Goal: Find specific page/section: Find specific page/section

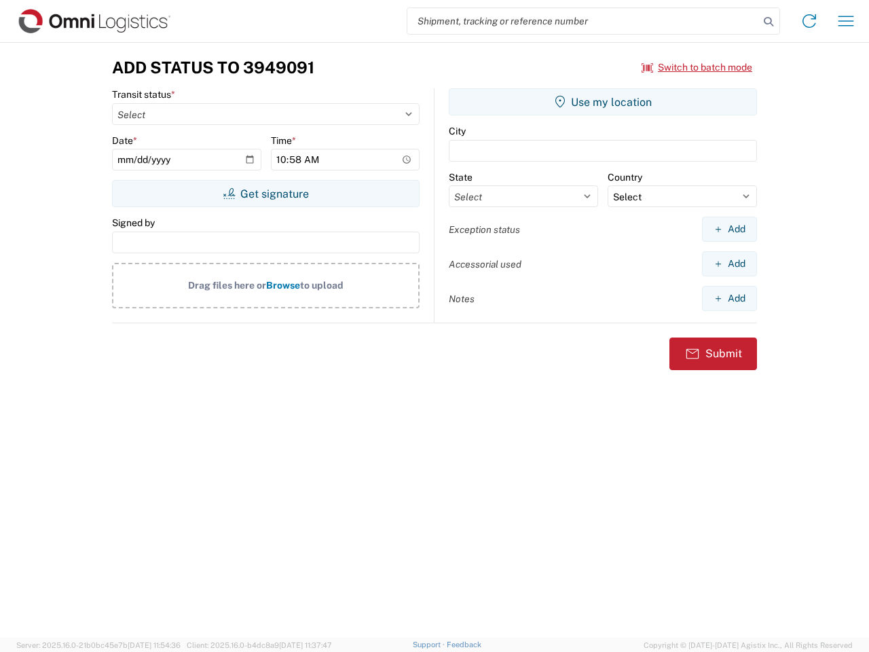
click at [583, 21] on input "search" at bounding box center [583, 21] width 352 height 26
click at [769, 22] on icon at bounding box center [768, 21] width 19 height 19
click at [809, 21] on icon at bounding box center [810, 21] width 22 height 22
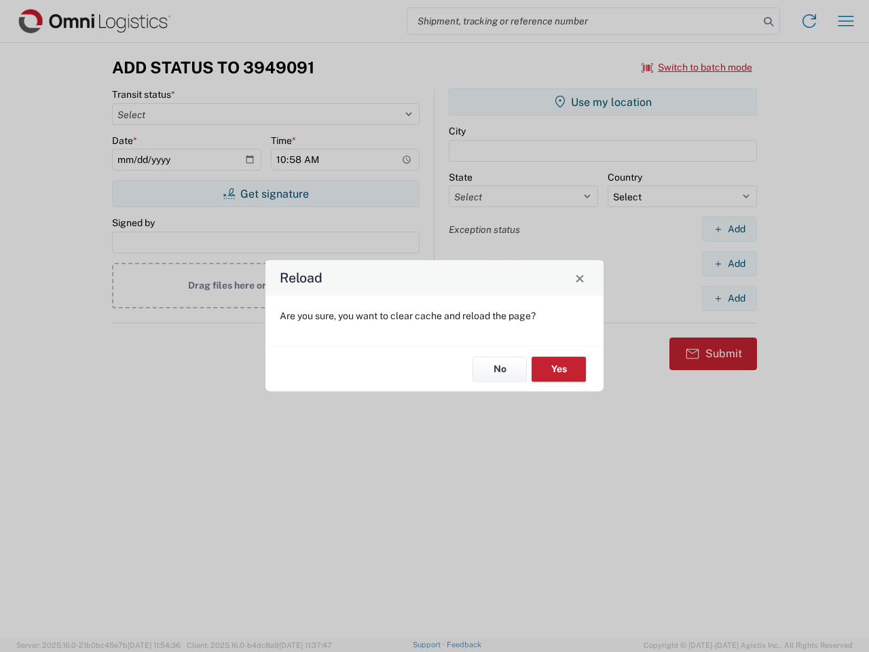
click at [697, 67] on div "Reload Are you sure, you want to clear cache and reload the page? No Yes" at bounding box center [434, 326] width 869 height 652
click at [266, 194] on div "Reload Are you sure, you want to clear cache and reload the page? No Yes" at bounding box center [434, 326] width 869 height 652
click at [603, 102] on div "Reload Are you sure, you want to clear cache and reload the page? No Yes" at bounding box center [434, 326] width 869 height 652
click at [729, 229] on div "Reload Are you sure, you want to clear cache and reload the page? No Yes" at bounding box center [434, 326] width 869 height 652
click at [729, 263] on div "Reload Are you sure, you want to clear cache and reload the page? No Yes" at bounding box center [434, 326] width 869 height 652
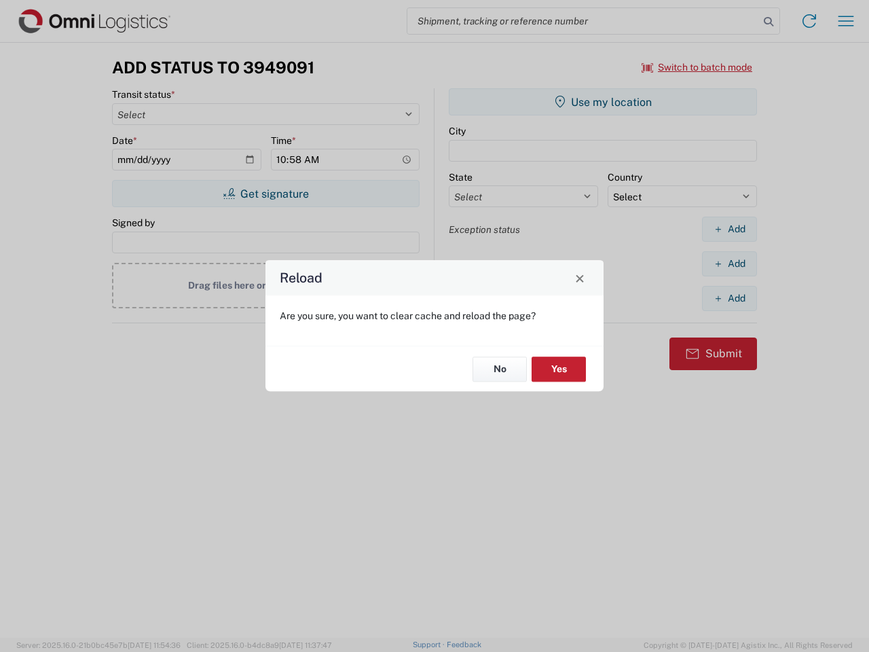
click at [729, 298] on div "Reload Are you sure, you want to clear cache and reload the page? No Yes" at bounding box center [434, 326] width 869 height 652
